Goal: Information Seeking & Learning: Learn about a topic

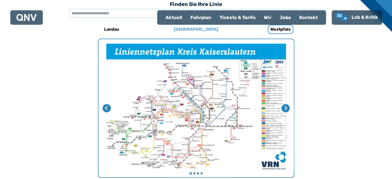
click at [187, 29] on h6 "[GEOGRAPHIC_DATA]" at bounding box center [196, 29] width 48 height 8
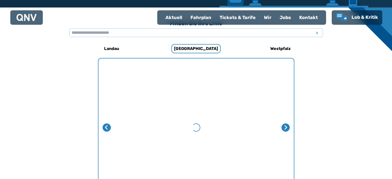
scroll to position [159, 0]
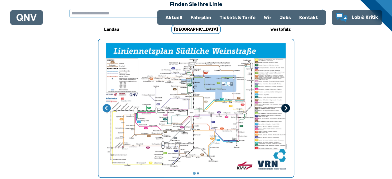
click at [287, 108] on icon "Nächste Seite" at bounding box center [285, 108] width 3 height 5
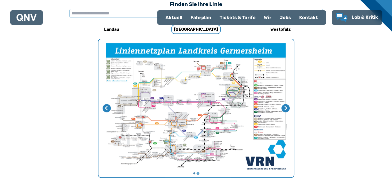
drag, startPoint x: 209, startPoint y: 123, endPoint x: 198, endPoint y: 127, distance: 11.9
click at [198, 127] on img "2 von 2" at bounding box center [195, 108] width 195 height 138
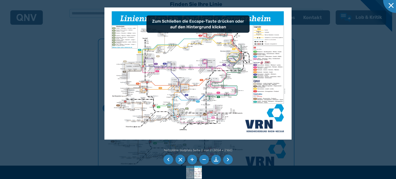
click at [188, 158] on li at bounding box center [192, 160] width 10 height 10
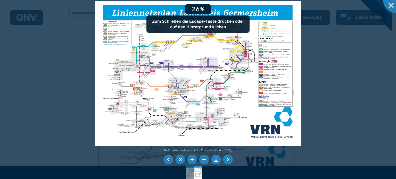
click at [188, 158] on li at bounding box center [192, 160] width 10 height 10
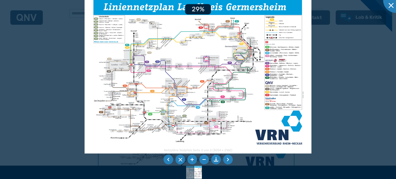
click at [188, 158] on li at bounding box center [192, 160] width 10 height 10
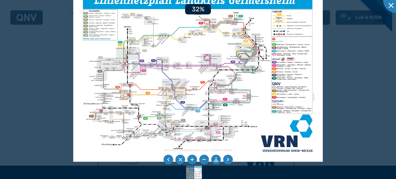
click at [188, 158] on li at bounding box center [192, 160] width 10 height 10
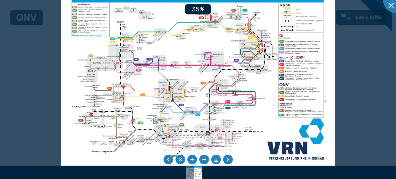
click at [188, 158] on li at bounding box center [192, 160] width 10 height 10
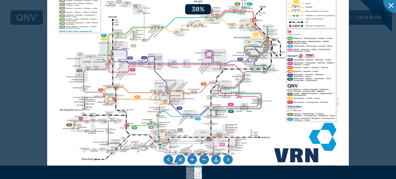
click at [188, 158] on li at bounding box center [192, 160] width 10 height 10
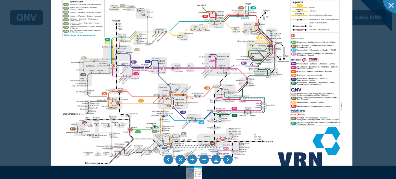
click at [189, 161] on li at bounding box center [192, 160] width 10 height 10
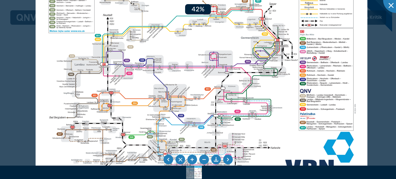
click at [189, 161] on li at bounding box center [192, 160] width 10 height 10
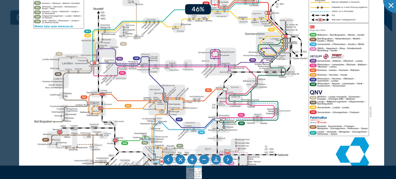
click at [189, 161] on li at bounding box center [192, 160] width 10 height 10
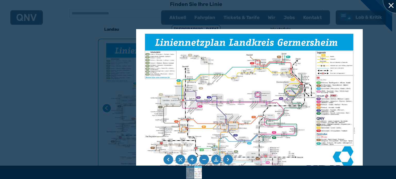
click at [390, 4] on div at bounding box center [396, 0] width 26 height 26
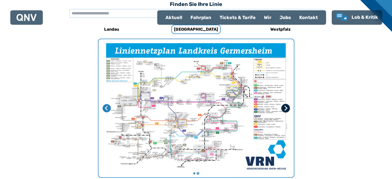
click at [285, 107] on icon "Erste Seite" at bounding box center [285, 108] width 5 height 5
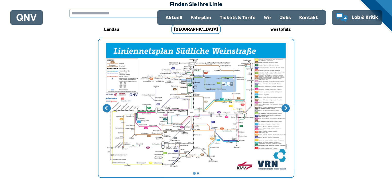
click at [198, 109] on img "1 von 2" at bounding box center [195, 108] width 195 height 138
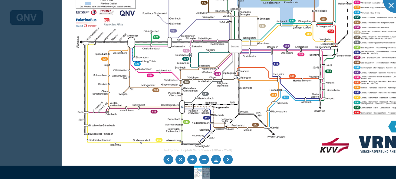
click at [252, 68] on img at bounding box center [244, 38] width 365 height 258
click at [392, 9] on div at bounding box center [396, 0] width 26 height 26
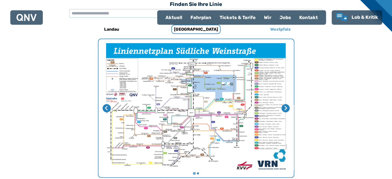
click at [280, 31] on h6 "Westpfalz" at bounding box center [280, 29] width 24 height 8
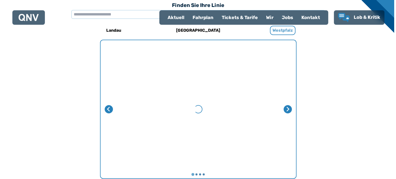
scroll to position [159, 0]
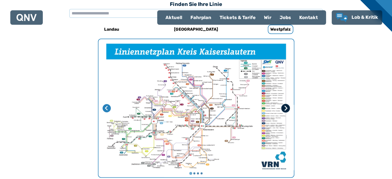
click at [286, 108] on icon "Nächste Seite" at bounding box center [285, 108] width 5 height 5
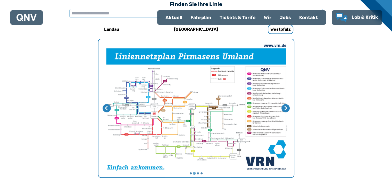
click at [177, 116] on img "2 von 4" at bounding box center [195, 108] width 195 height 138
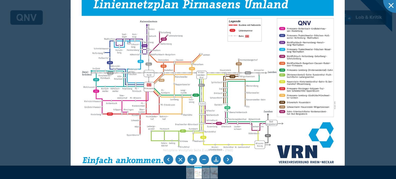
click at [223, 54] on img at bounding box center [208, 77] width 274 height 194
